Goal: Use online tool/utility: Utilize a website feature to perform a specific function

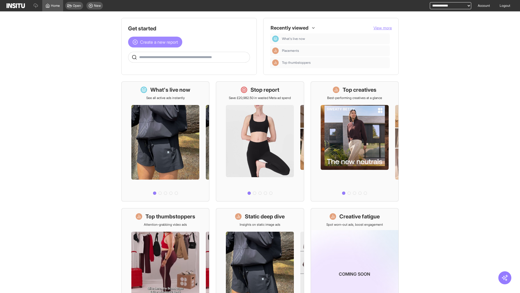
click at [157, 42] on span "Create a new report" at bounding box center [159, 42] width 38 height 7
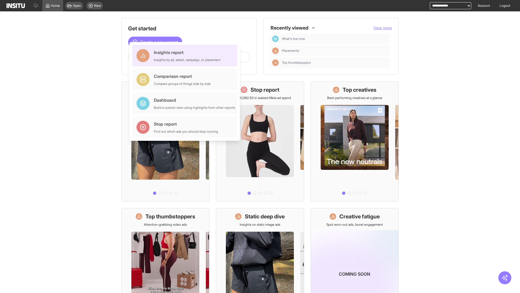
click at [186, 56] on div "Insights report Insights by ad, adset, campaign, or placement" at bounding box center [187, 55] width 67 height 13
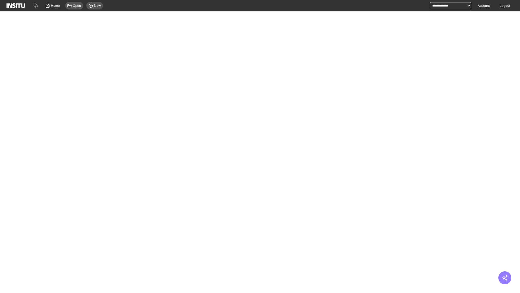
select select "**"
